Goal: Check status: Check status

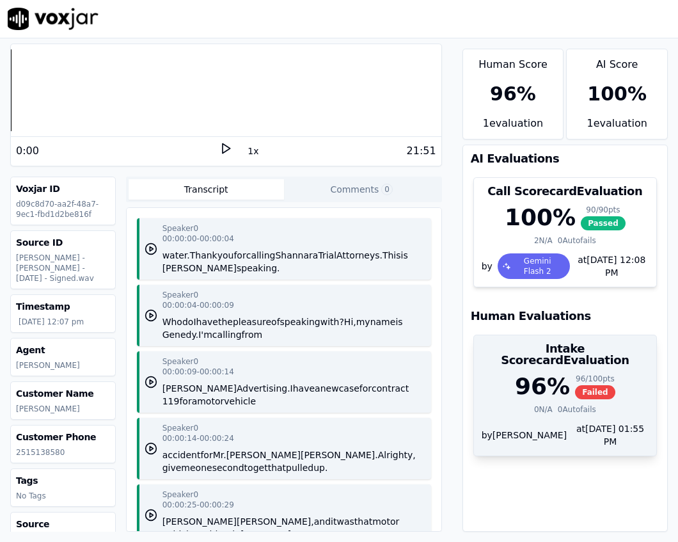
click at [567, 422] on div "at 09/18/2025 01:55 PM" at bounding box center [608, 435] width 82 height 26
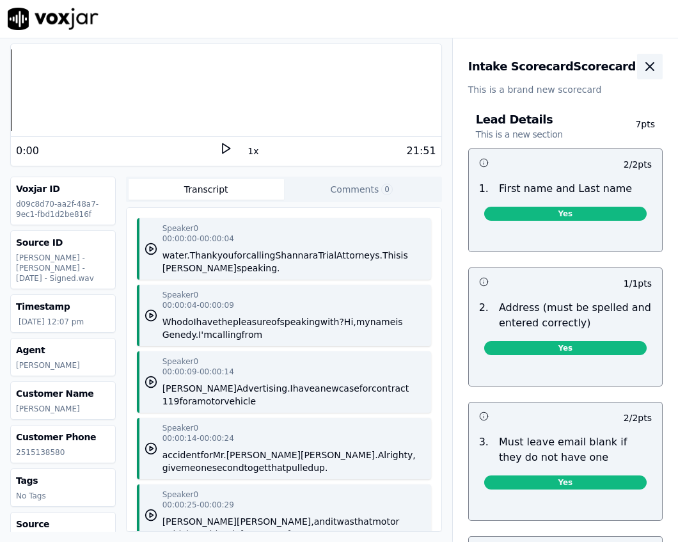
click at [642, 63] on icon "button" at bounding box center [649, 66] width 15 height 15
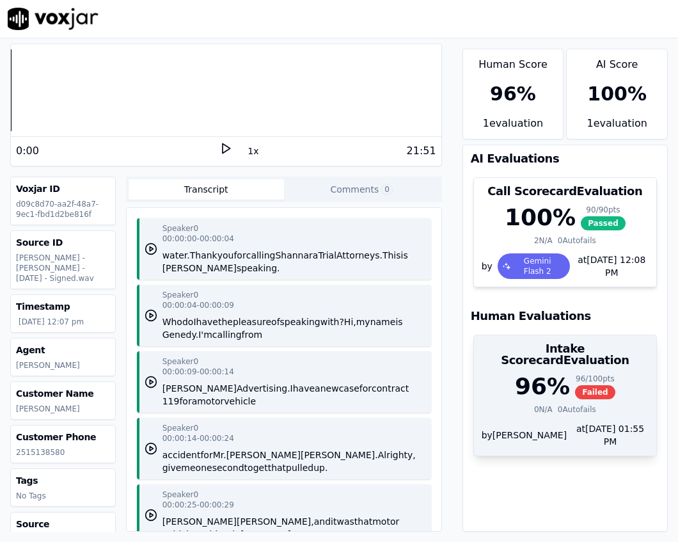
click at [575, 374] on div "96 / 100 pts" at bounding box center [595, 379] width 40 height 10
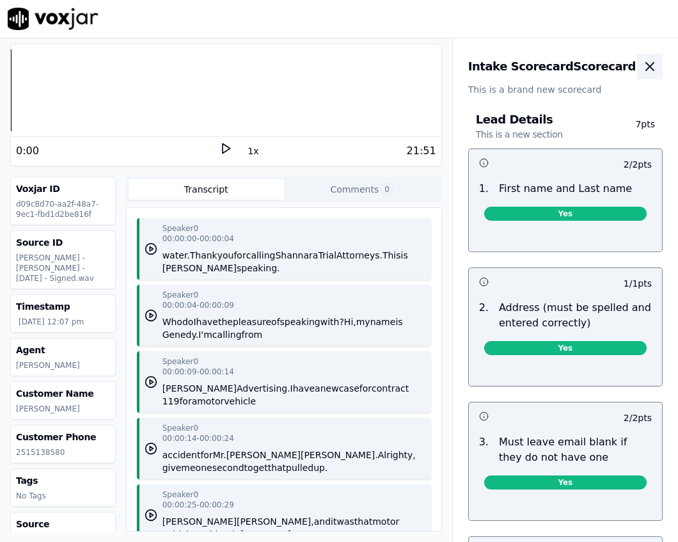
click at [637, 76] on button "button" at bounding box center [650, 67] width 26 height 26
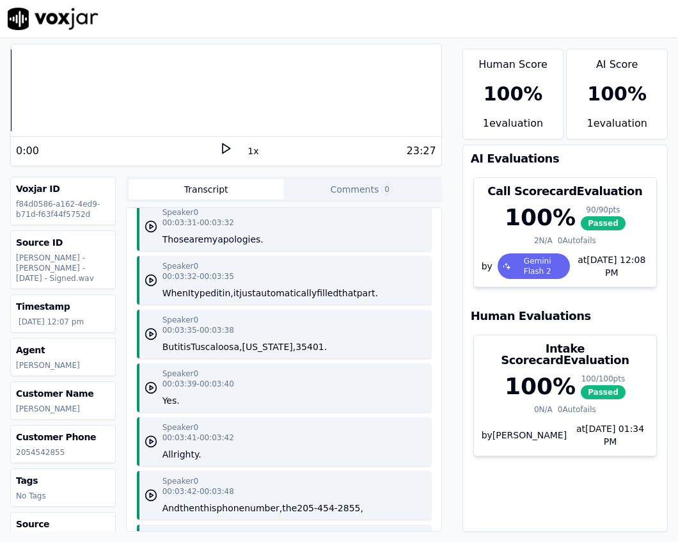
scroll to position [3519, 0]
